Goal: Information Seeking & Learning: Check status

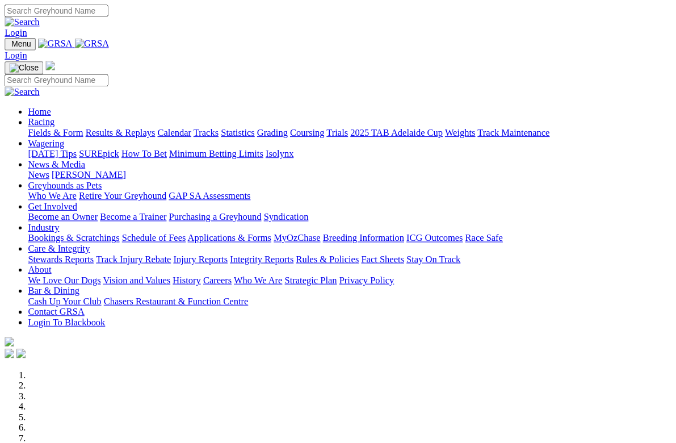
scroll to position [2, 0]
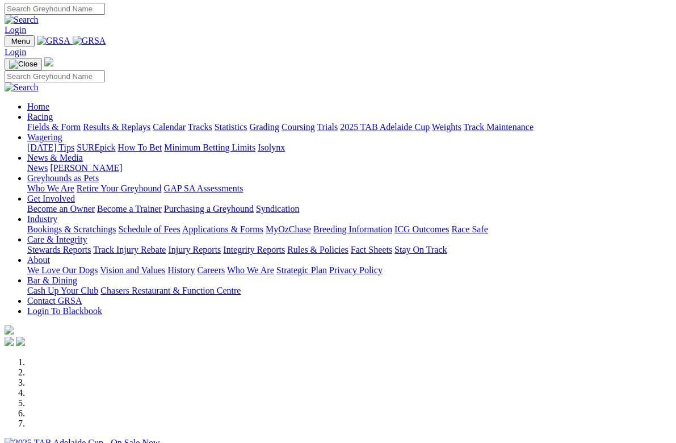
click at [53, 112] on link "Racing" at bounding box center [40, 117] width 26 height 10
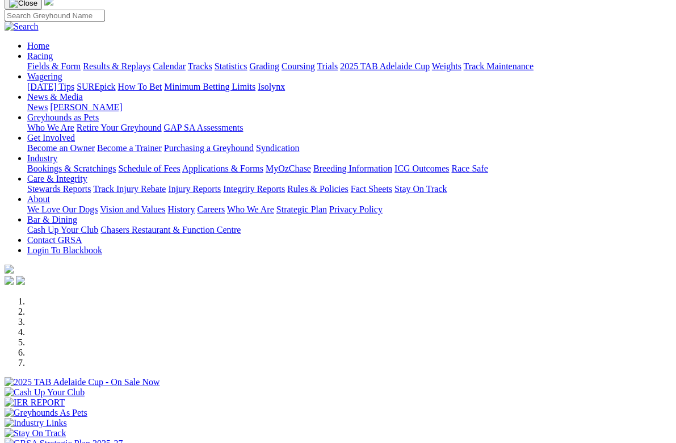
scroll to position [0, 0]
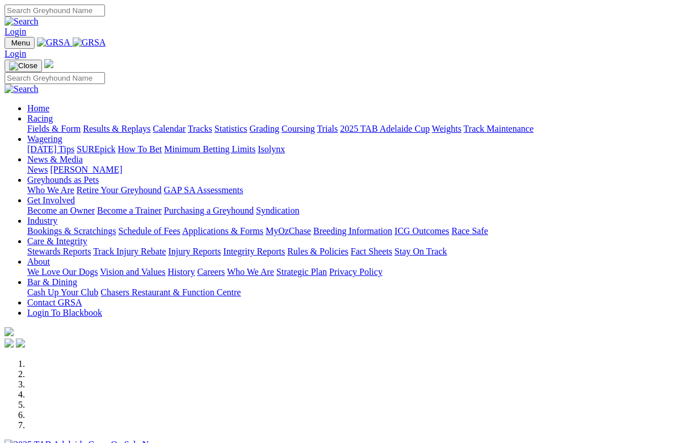
click at [53, 114] on link "Racing" at bounding box center [40, 119] width 26 height 10
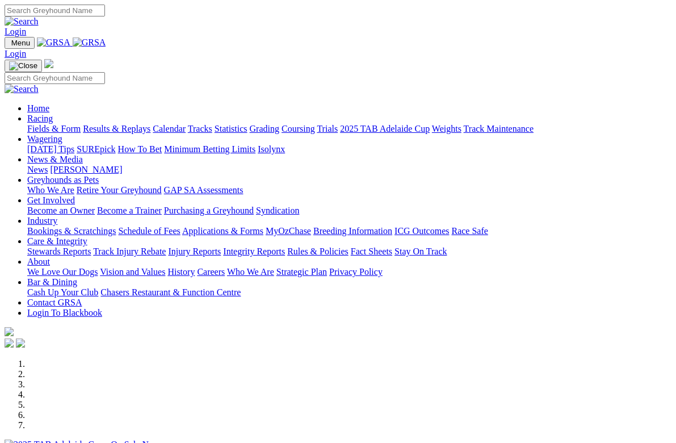
click at [53, 114] on link "Racing" at bounding box center [40, 119] width 26 height 10
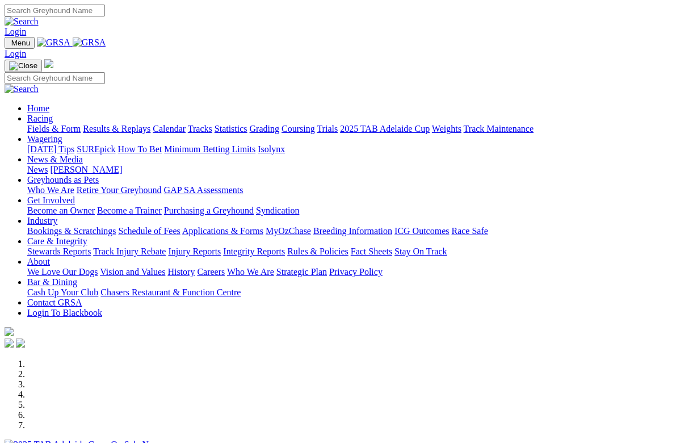
click at [53, 114] on link "Racing" at bounding box center [40, 119] width 26 height 10
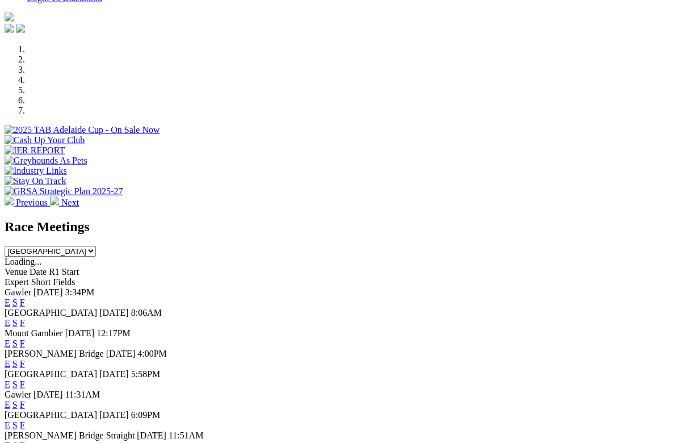
scroll to position [315, 0]
click at [57, 328] on span "Mount Gambier" at bounding box center [34, 333] width 58 height 10
click at [25, 338] on link "F" at bounding box center [22, 343] width 5 height 10
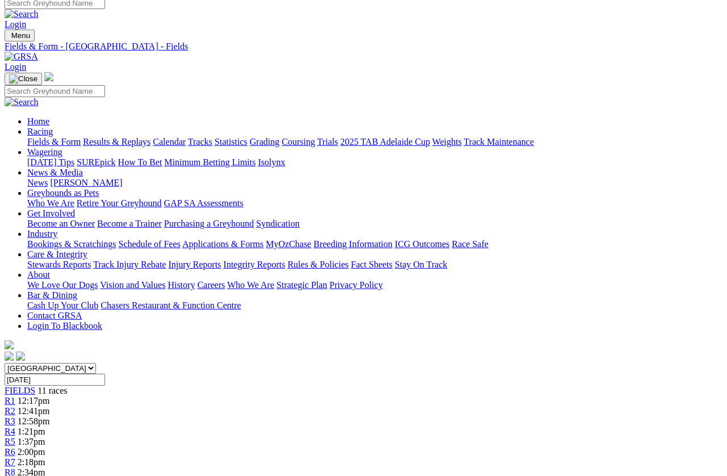
scroll to position [7, 0]
click at [133, 137] on link "Results & Replays" at bounding box center [117, 142] width 68 height 10
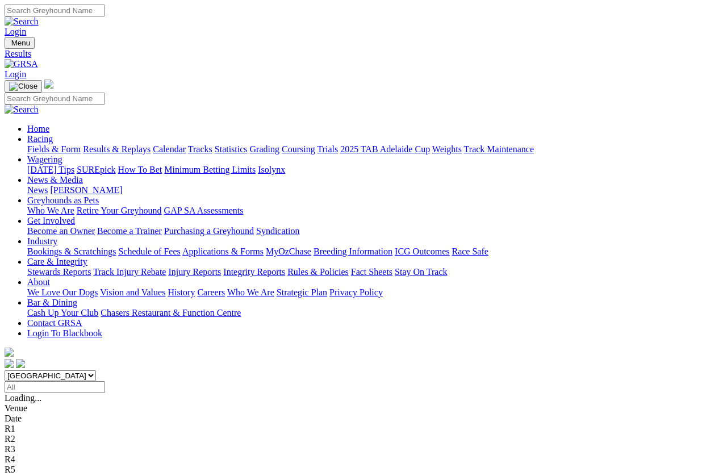
scroll to position [7, 0]
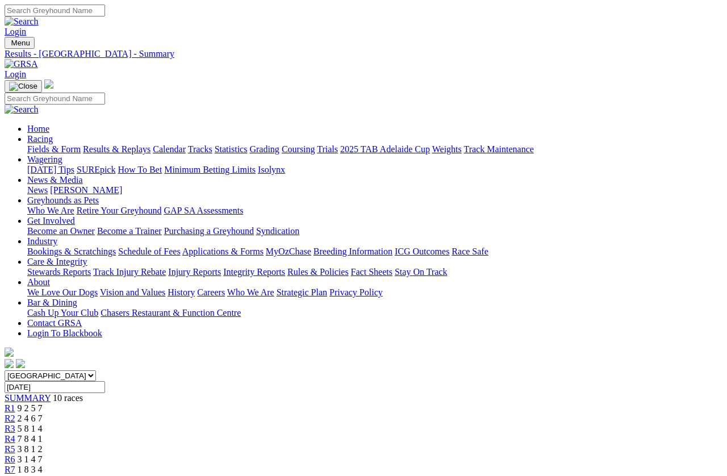
scroll to position [0, 69]
